Goal: Check status: Check status

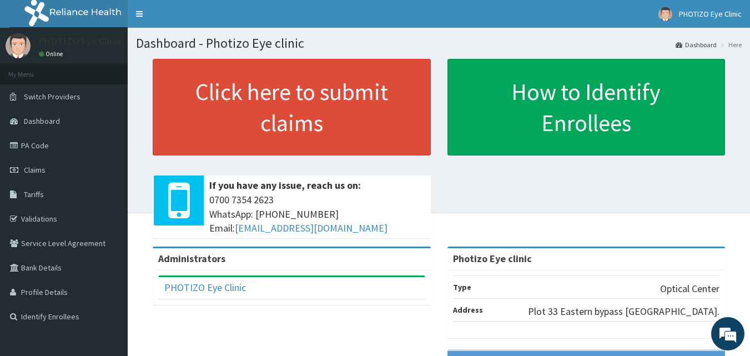
scroll to position [56, 0]
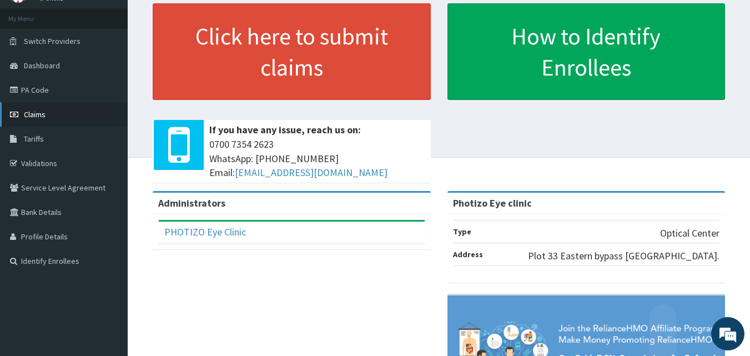
click at [33, 120] on link "Claims" at bounding box center [64, 114] width 128 height 24
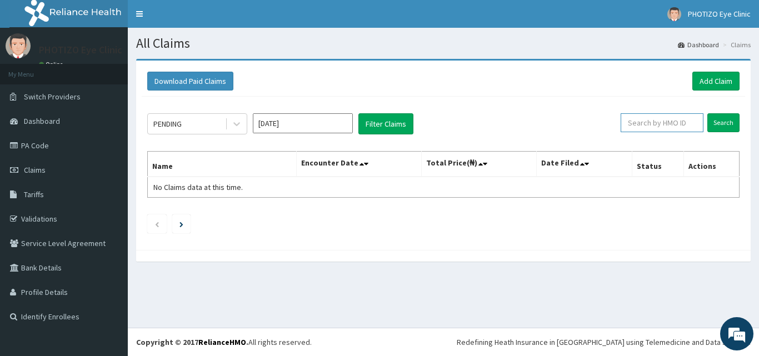
click at [674, 123] on input "text" at bounding box center [661, 122] width 83 height 19
type input "r"
type input "RLD/10064/B"
drag, startPoint x: 729, startPoint y: 127, endPoint x: 721, endPoint y: 125, distance: 8.0
click at [728, 127] on input "Search" at bounding box center [723, 122] width 32 height 19
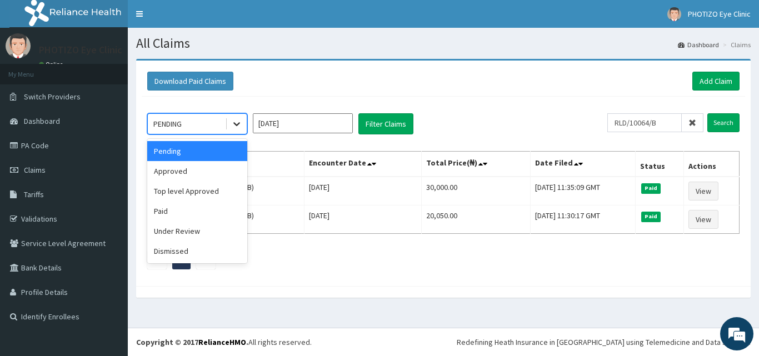
click at [238, 127] on icon at bounding box center [236, 123] width 11 height 11
click at [221, 153] on div "Pending" at bounding box center [197, 151] width 100 height 20
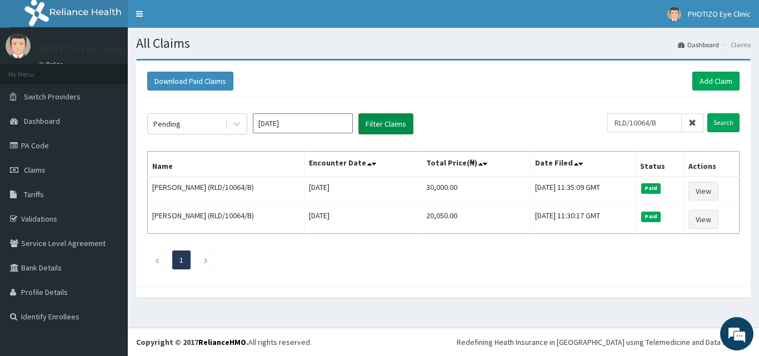
click at [370, 115] on button "Filter Claims" at bounding box center [385, 123] width 55 height 21
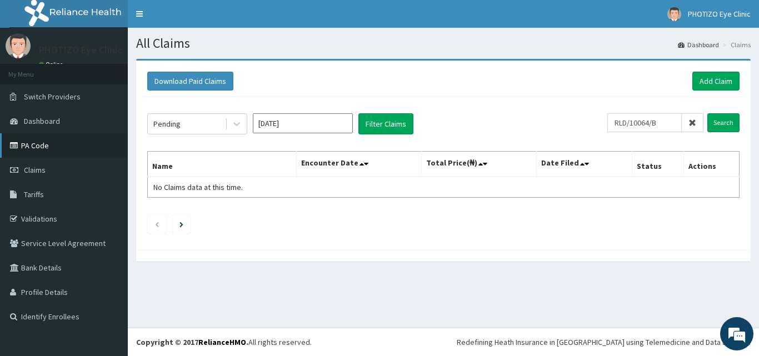
click at [32, 144] on link "PA Code" at bounding box center [64, 145] width 128 height 24
